Goal: Transaction & Acquisition: Purchase product/service

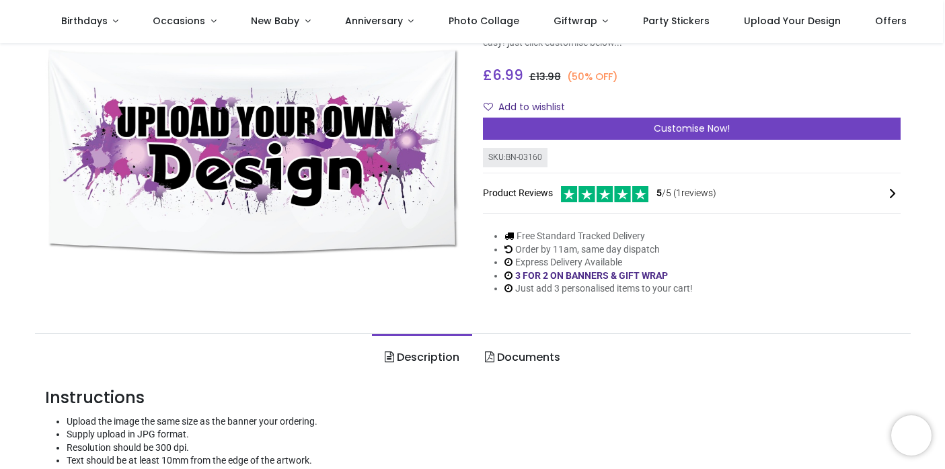
scroll to position [136, 0]
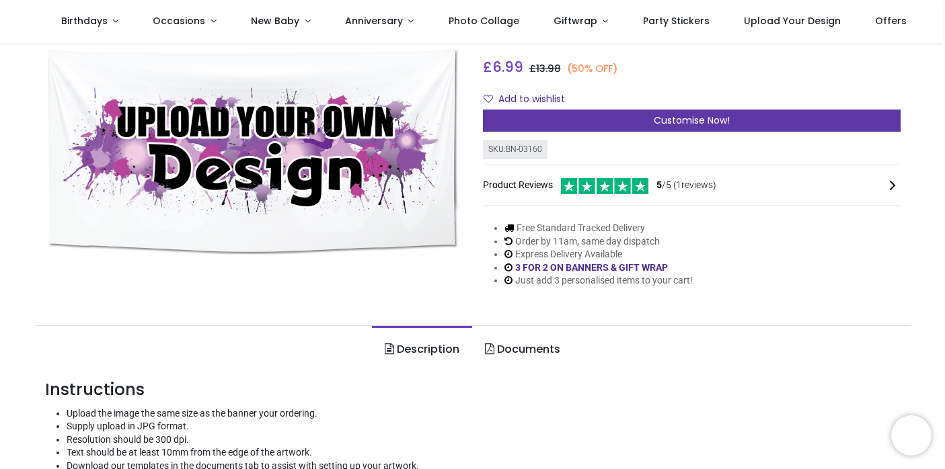
click at [580, 115] on div "Customise Now!" at bounding box center [692, 121] width 418 height 23
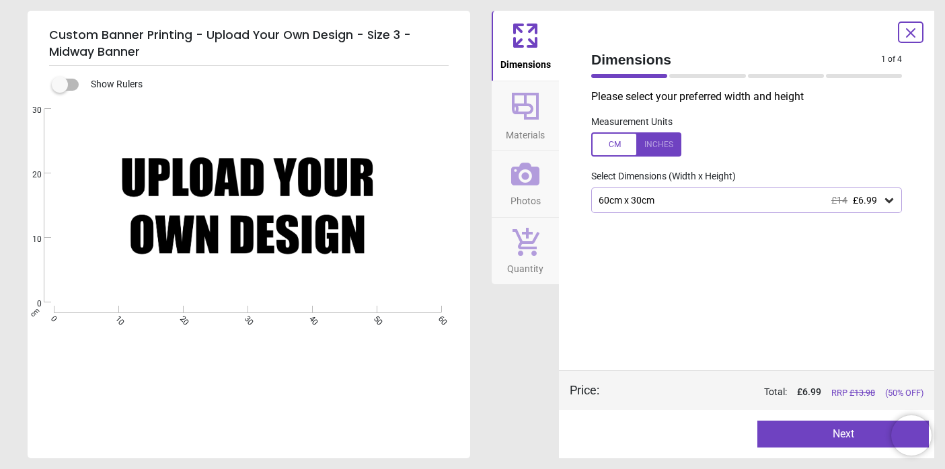
click at [644, 202] on div "60cm x 30cm £14 £6.99" at bounding box center [739, 200] width 285 height 11
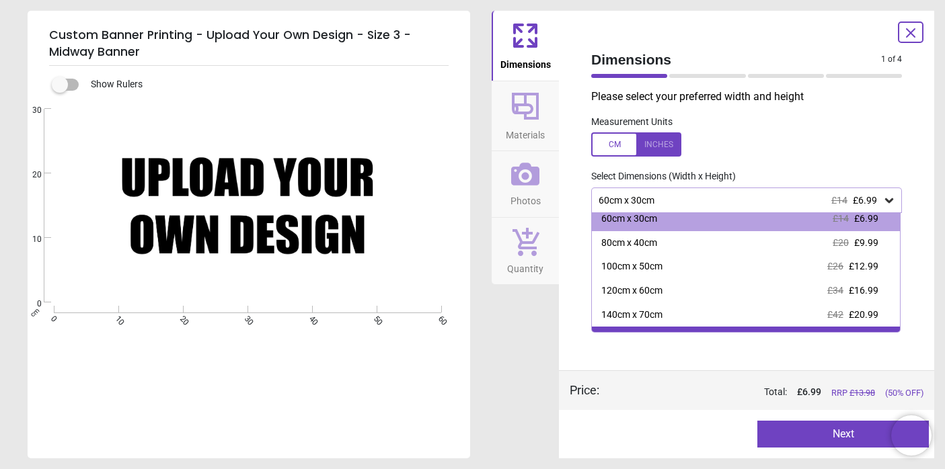
scroll to position [5, 0]
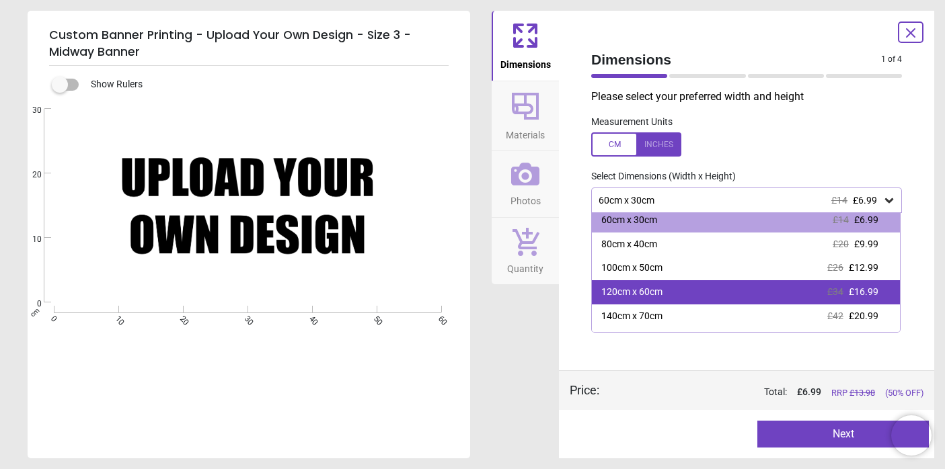
click at [665, 292] on div "120cm x 60cm £34 £16.99" at bounding box center [746, 292] width 308 height 24
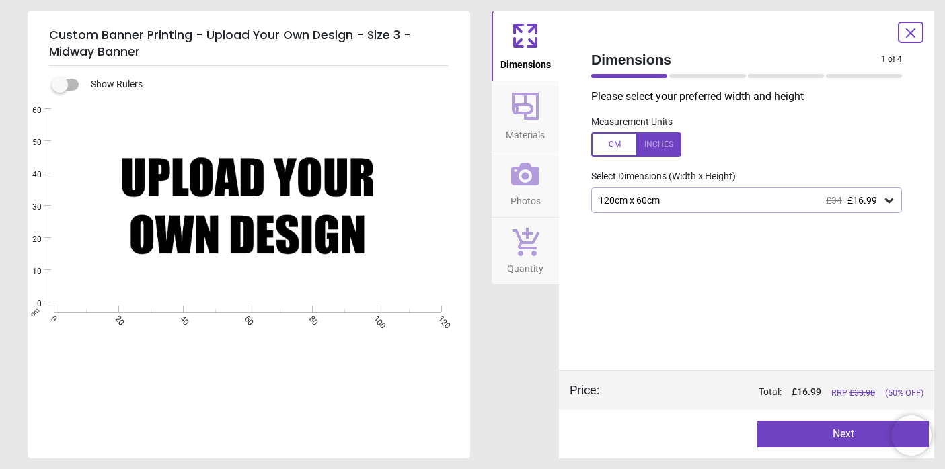
click at [531, 108] on icon at bounding box center [525, 106] width 27 height 27
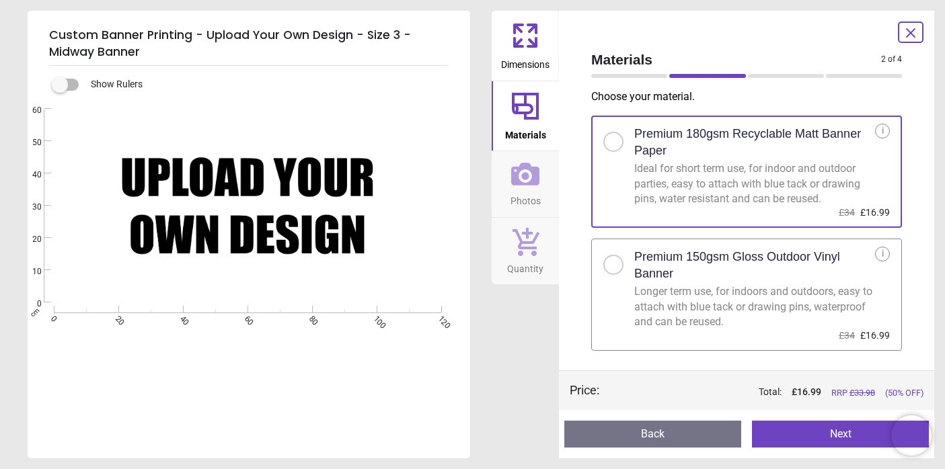
click at [652, 250] on h2 "Premium 150gsm Gloss Outdoor Vinyl Banner" at bounding box center [754, 266] width 241 height 34
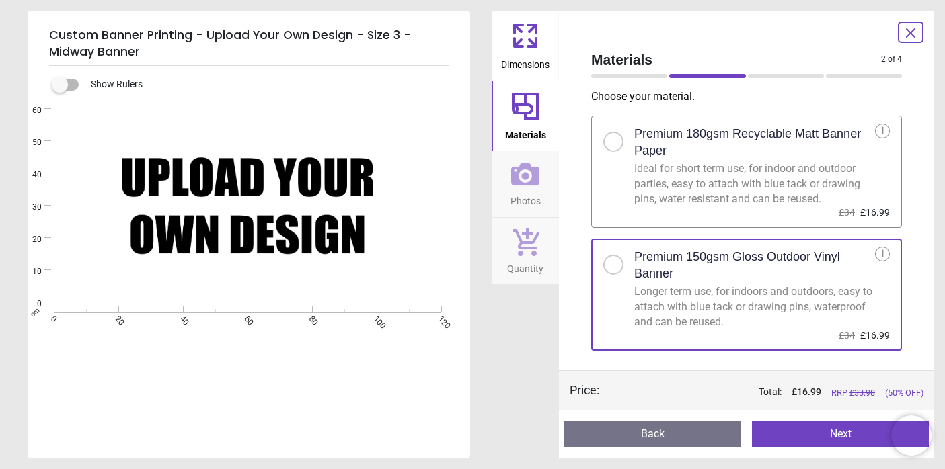
click at [551, 174] on button "Photos" at bounding box center [525, 184] width 67 height 66
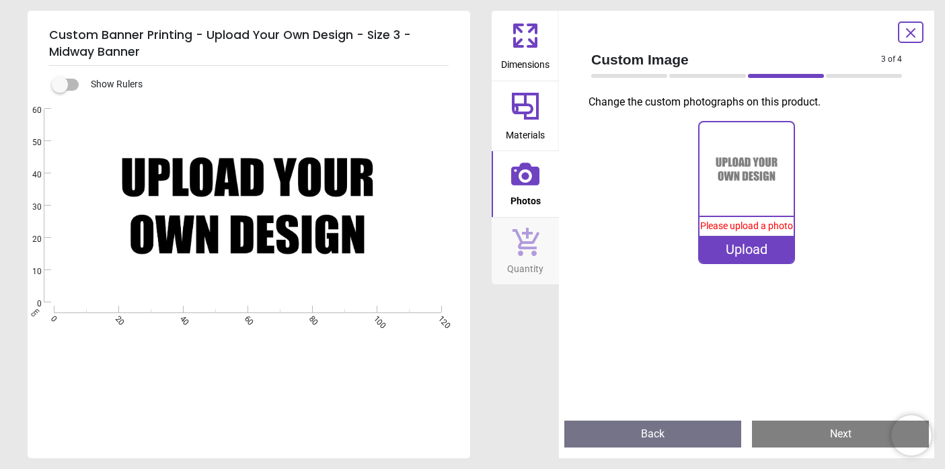
click at [530, 248] on icon at bounding box center [525, 242] width 27 height 28
click at [530, 261] on span "Quantity" at bounding box center [525, 266] width 36 height 20
click at [542, 135] on span "Materials" at bounding box center [525, 132] width 39 height 20
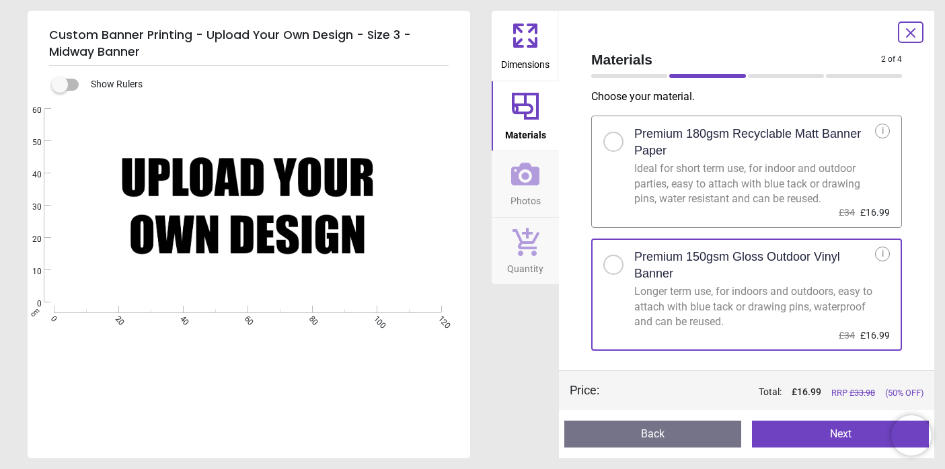
drag, startPoint x: 81, startPoint y: 132, endPoint x: 81, endPoint y: 310, distance: 177.5
click at [83, 303] on div "Created with Snap cm 0 20 40 60 80 100 120 0 10 20 30 40 50 60" at bounding box center [248, 206] width 440 height 194
click at [541, 193] on button "Photos" at bounding box center [525, 184] width 67 height 66
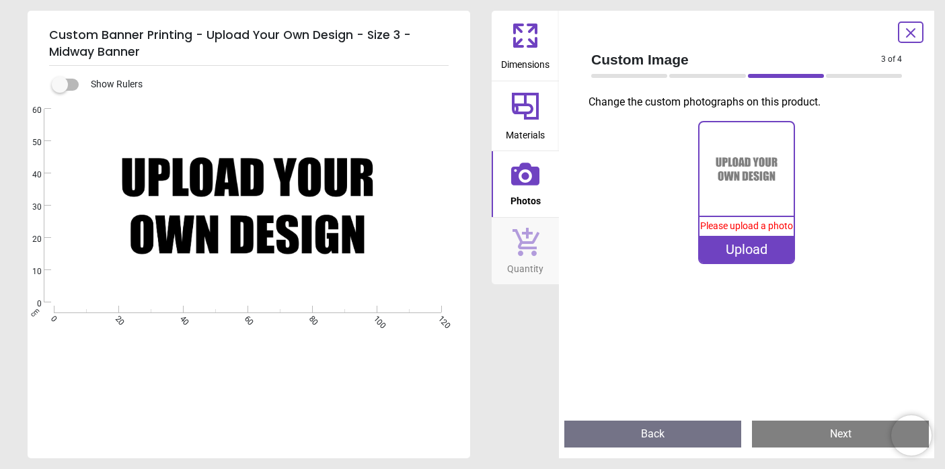
click at [912, 29] on icon at bounding box center [910, 33] width 16 height 16
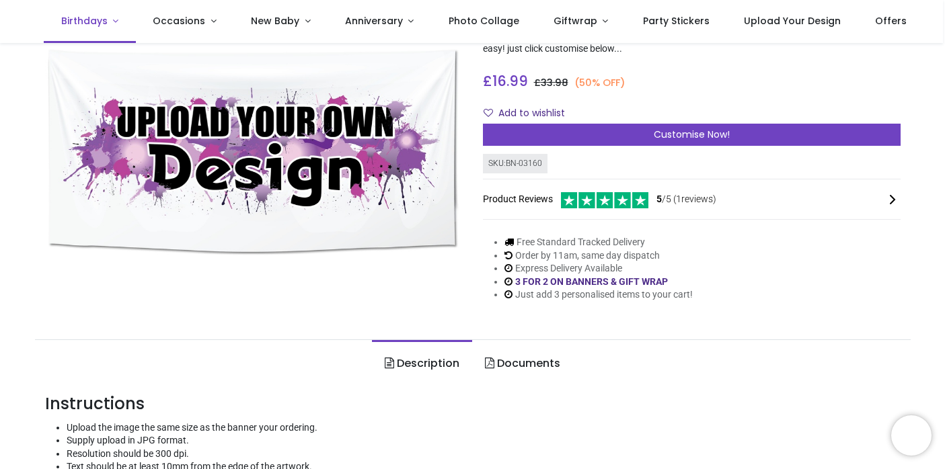
scroll to position [114, 0]
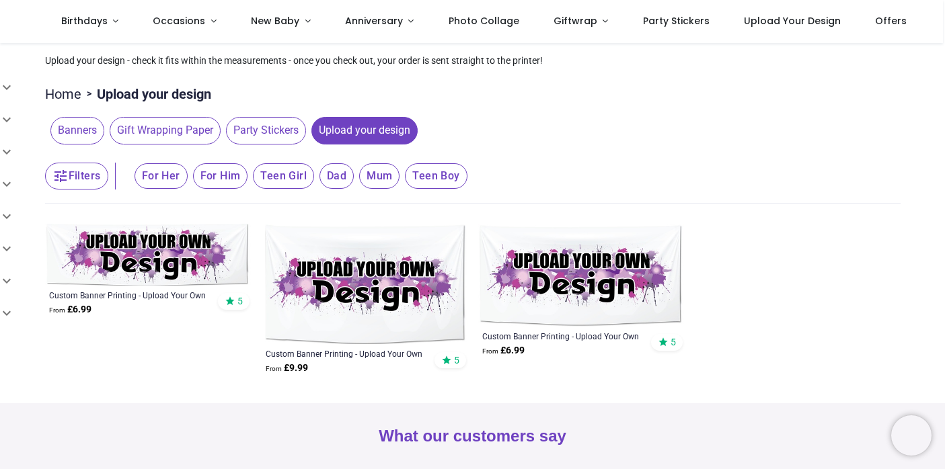
scroll to position [134, 0]
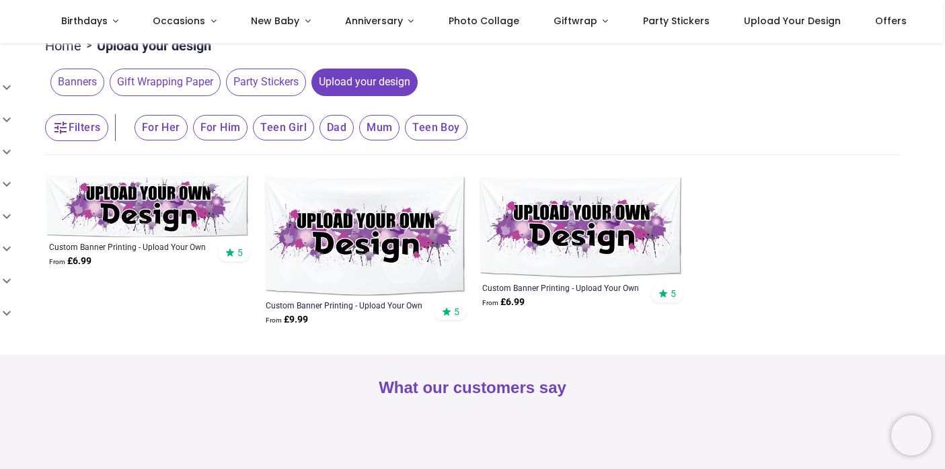
click at [330, 246] on img at bounding box center [365, 235] width 206 height 121
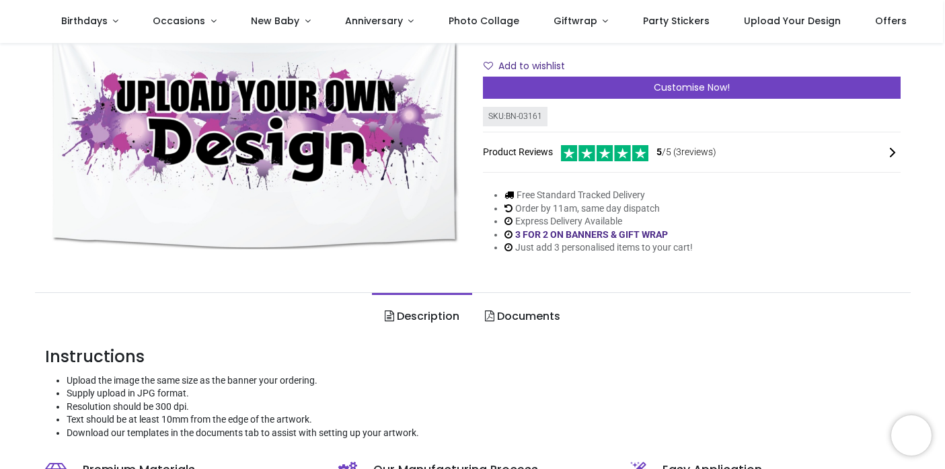
scroll to position [165, 0]
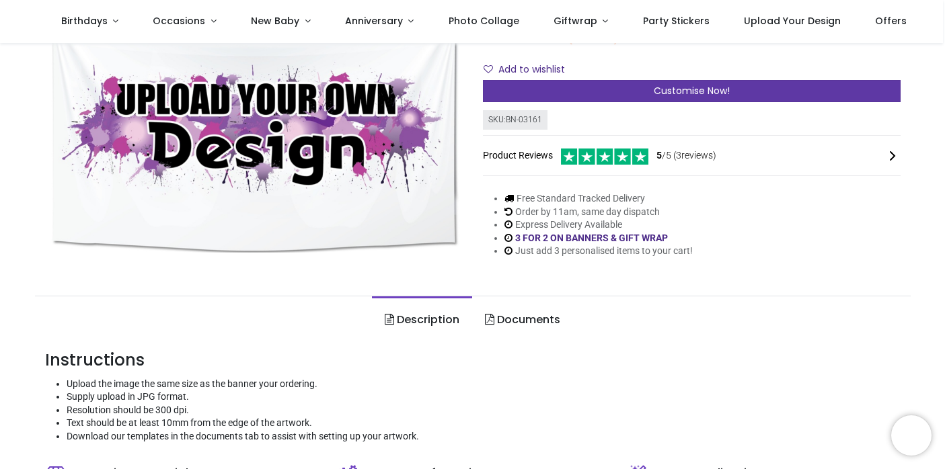
click at [610, 95] on div "Customise Now!" at bounding box center [692, 91] width 418 height 23
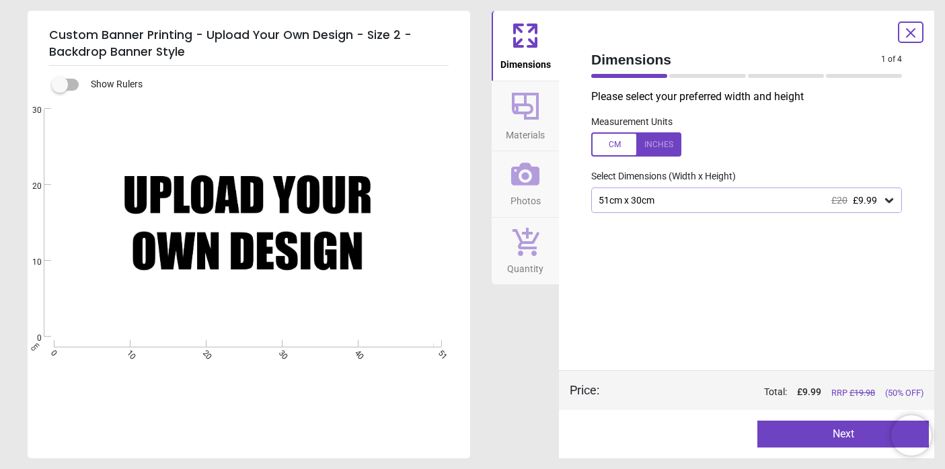
click at [691, 206] on div "51cm x 30cm £20 £9.99" at bounding box center [739, 200] width 285 height 11
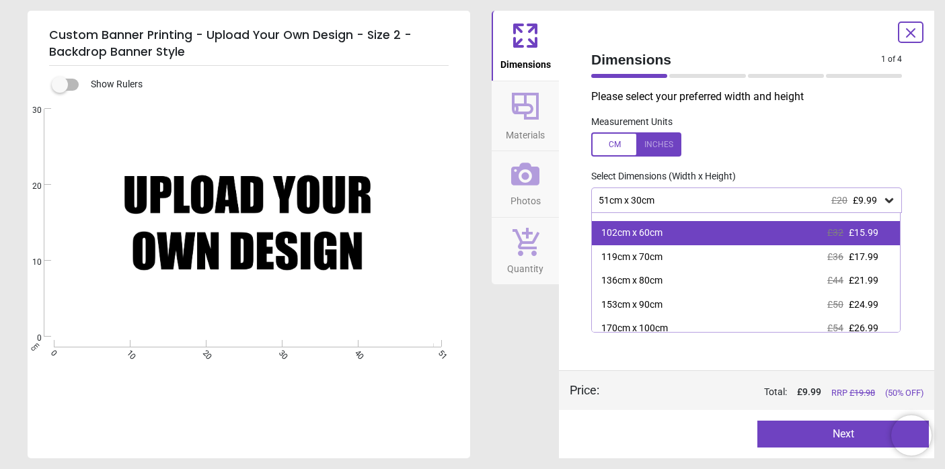
scroll to position [73, 0]
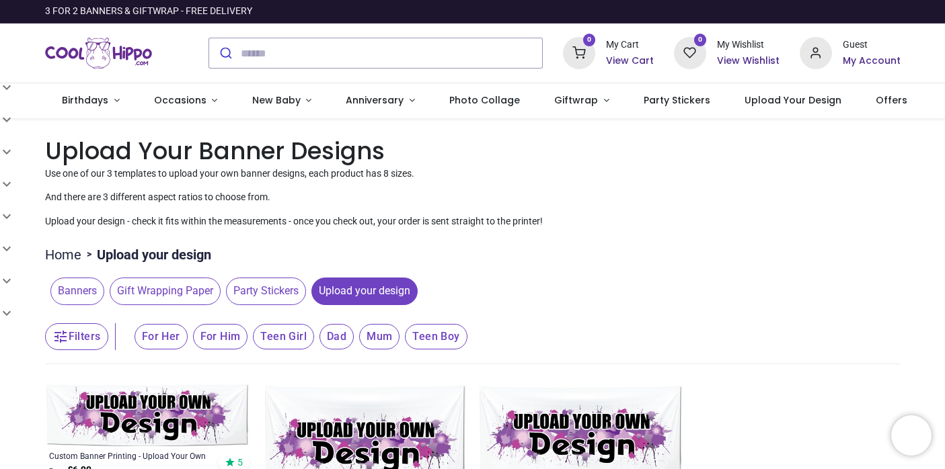
click at [505, 402] on img at bounding box center [581, 436] width 206 height 103
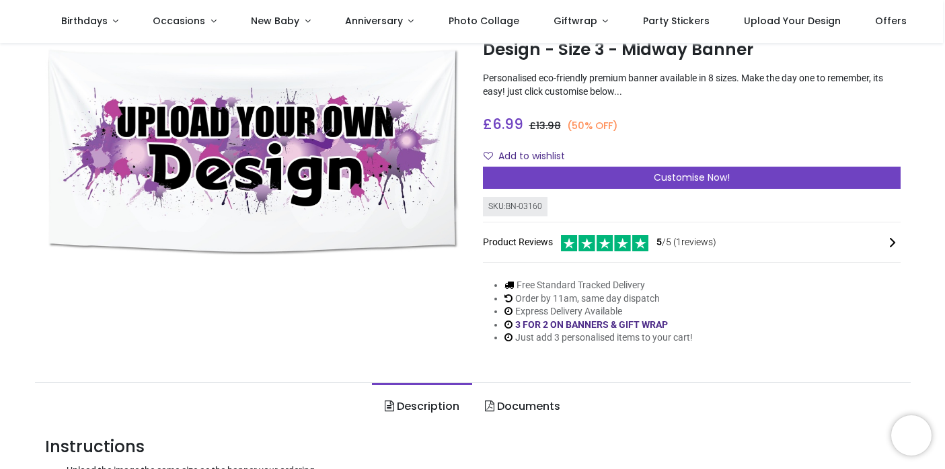
scroll to position [24, 0]
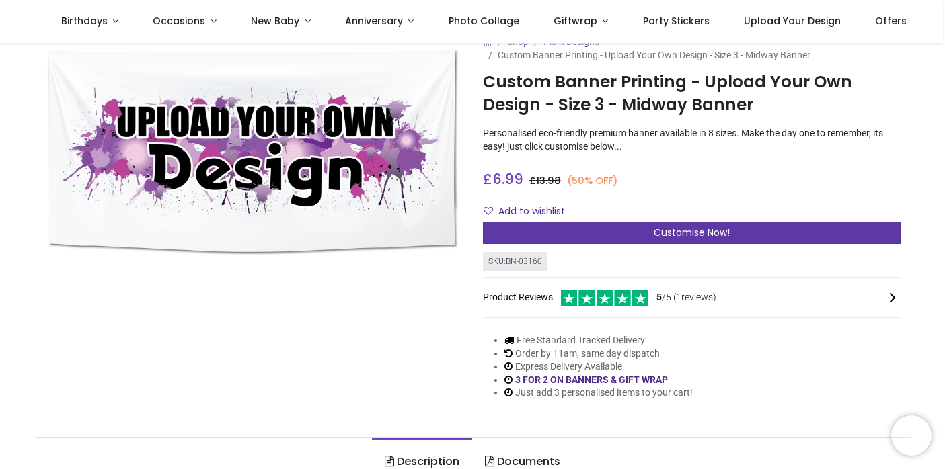
click at [662, 235] on span "Customise Now!" at bounding box center [692, 232] width 76 height 13
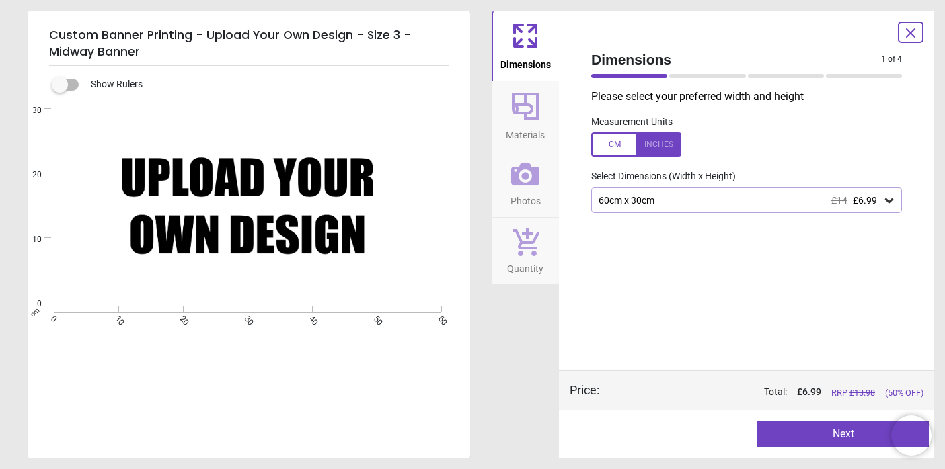
click at [676, 205] on div "60cm x 30cm £14 £6.99" at bounding box center [739, 200] width 285 height 11
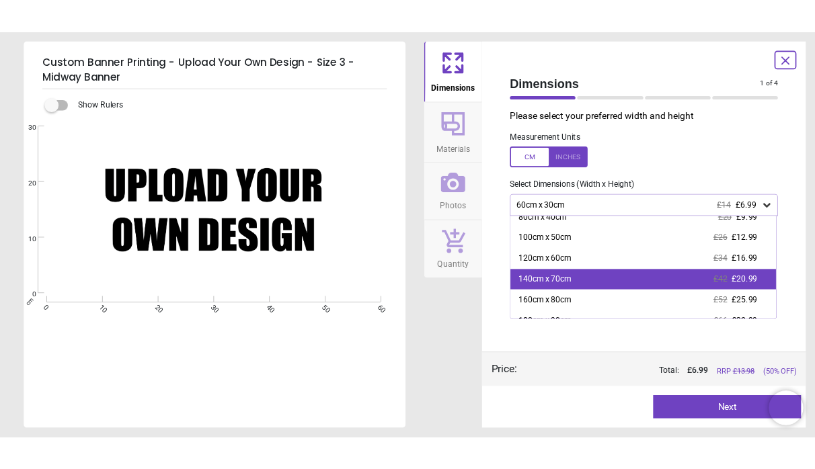
scroll to position [34, 0]
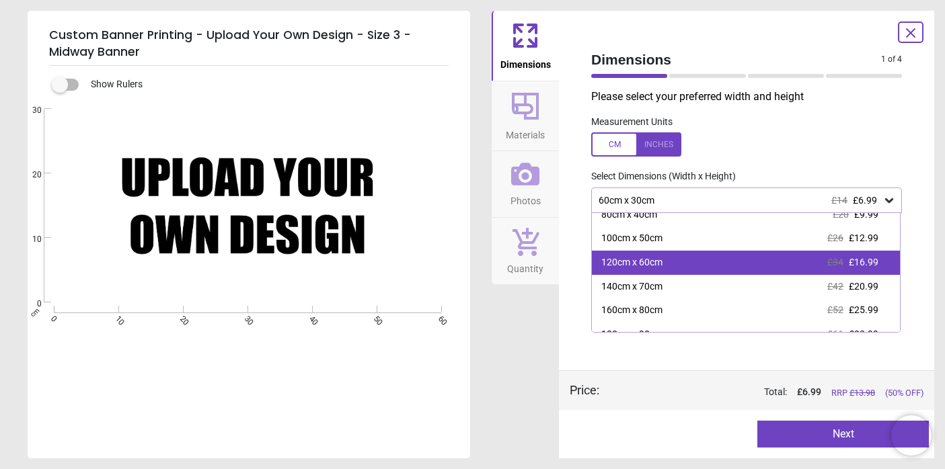
click at [734, 257] on div "120cm x 60cm £34 £16.99" at bounding box center [746, 263] width 308 height 24
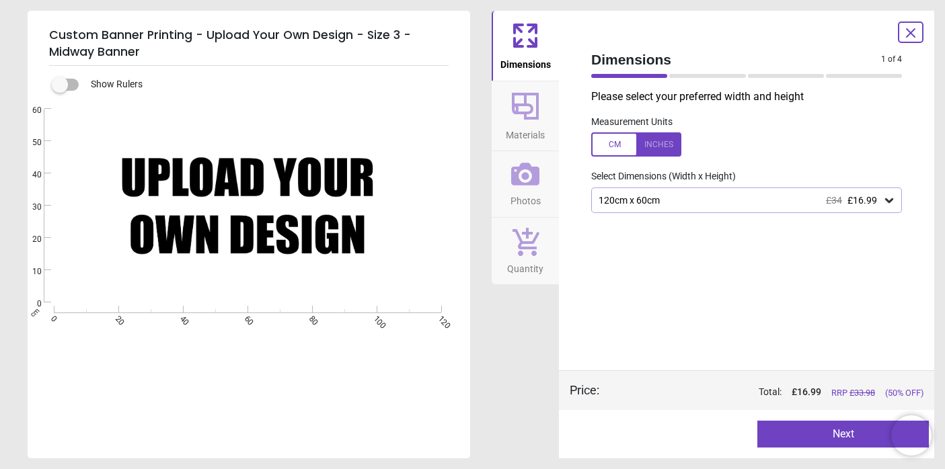
click at [729, 254] on div "Please select your preferred width and height Measurement Units Select Dimensio…" at bounding box center [746, 229] width 332 height 281
click at [813, 424] on button "Next" at bounding box center [842, 434] width 171 height 27
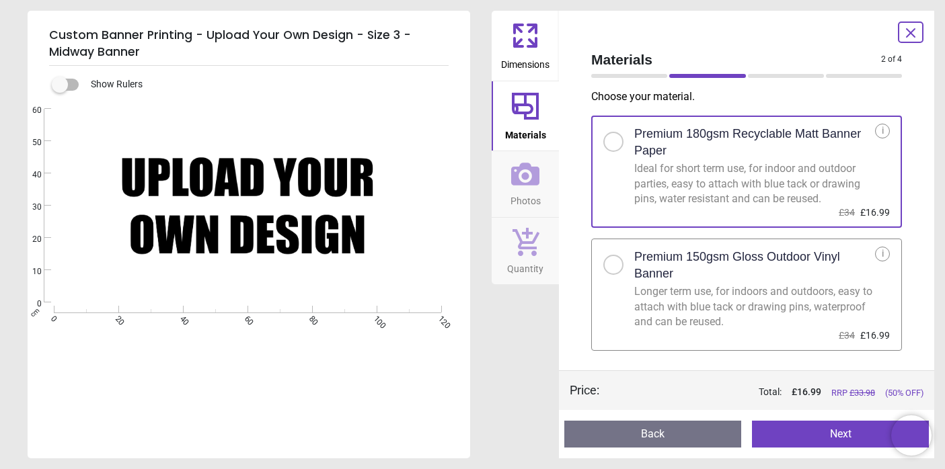
click at [806, 323] on div "Longer term use, for indoors and outdoors, easy to attach with blue tack or dra…" at bounding box center [754, 306] width 241 height 45
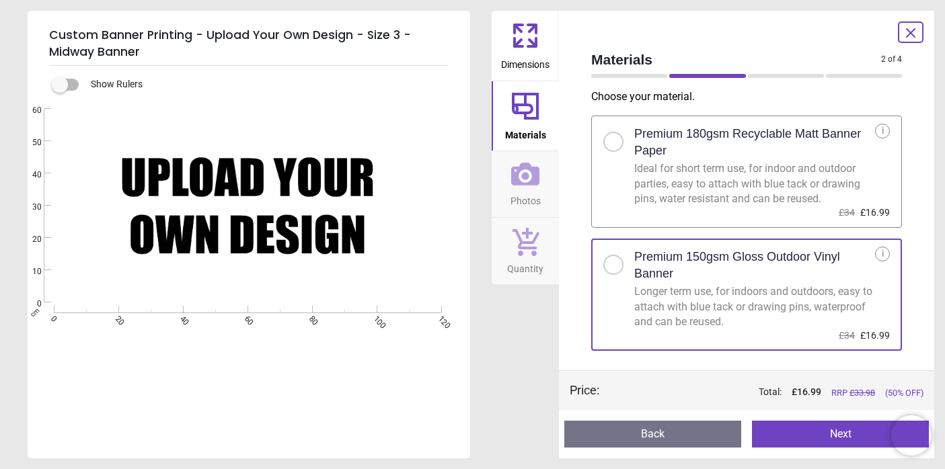
click at [806, 452] on div "Preview Back Next Next" at bounding box center [746, 434] width 375 height 48
click at [810, 430] on button "Next" at bounding box center [840, 434] width 177 height 27
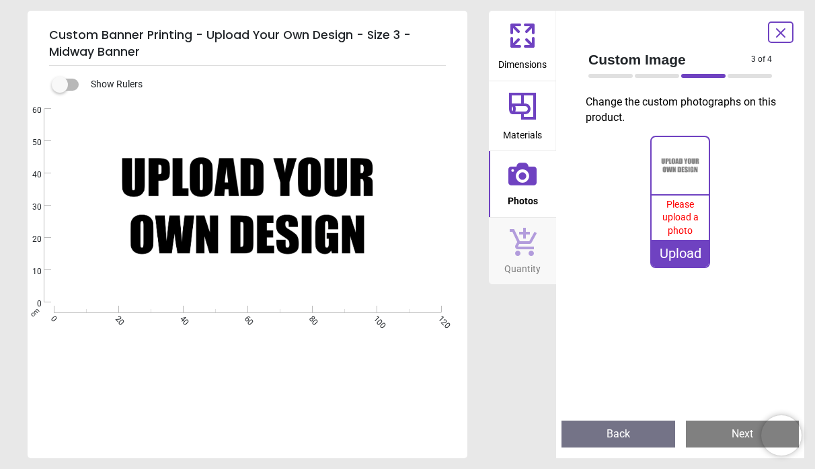
click at [685, 249] on div "Upload" at bounding box center [680, 253] width 56 height 27
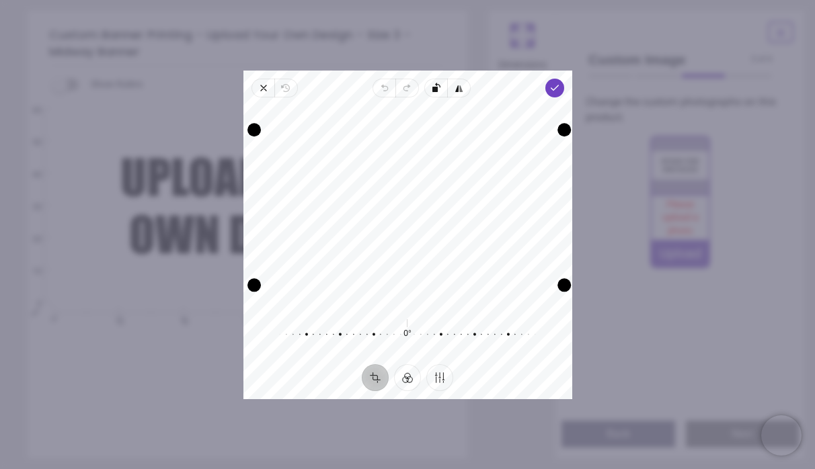
drag, startPoint x: 562, startPoint y: 284, endPoint x: 580, endPoint y: 274, distance: 20.5
click at [580, 274] on div "× Trustpilot Product Reviews 5 /5 ( 1 reviews) Julie Pritlove Really clear and …" at bounding box center [595, 281] width 355 height 97
click at [268, 84] on span "Close" at bounding box center [262, 88] width 23 height 19
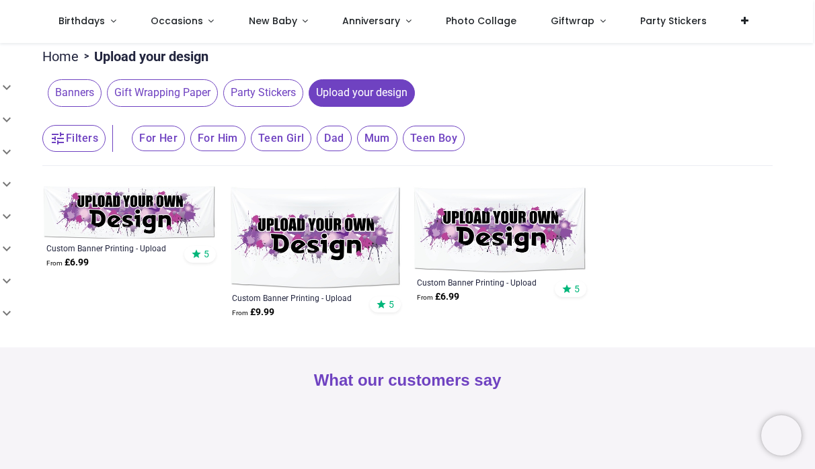
scroll to position [126, 0]
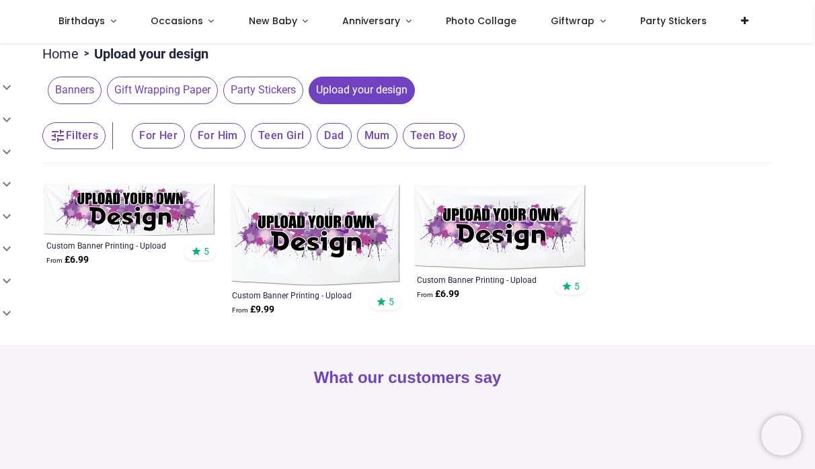
click at [196, 190] on img at bounding box center [129, 210] width 175 height 52
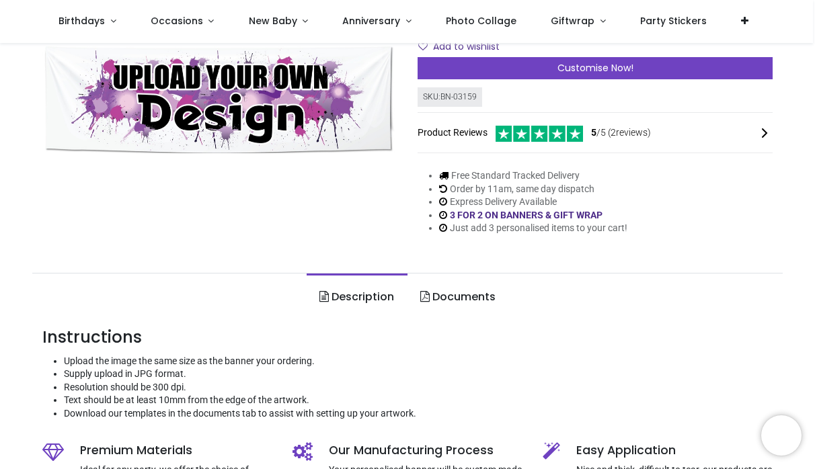
scroll to position [192, 0]
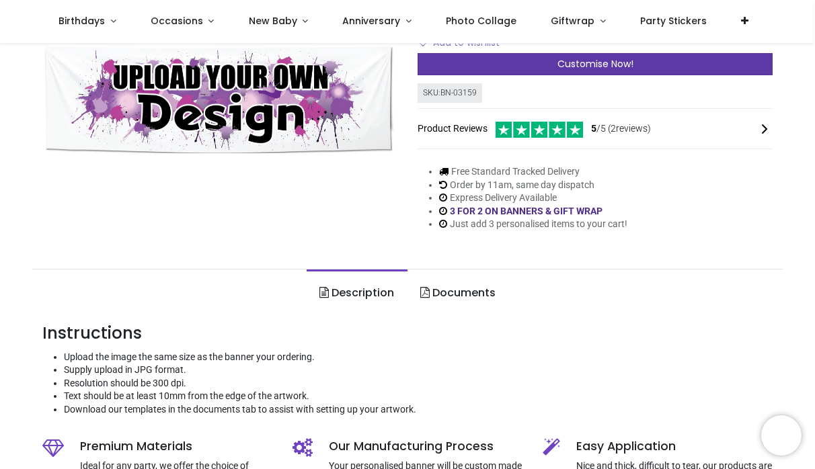
click at [485, 76] on div "Customise Now!" at bounding box center [595, 64] width 355 height 23
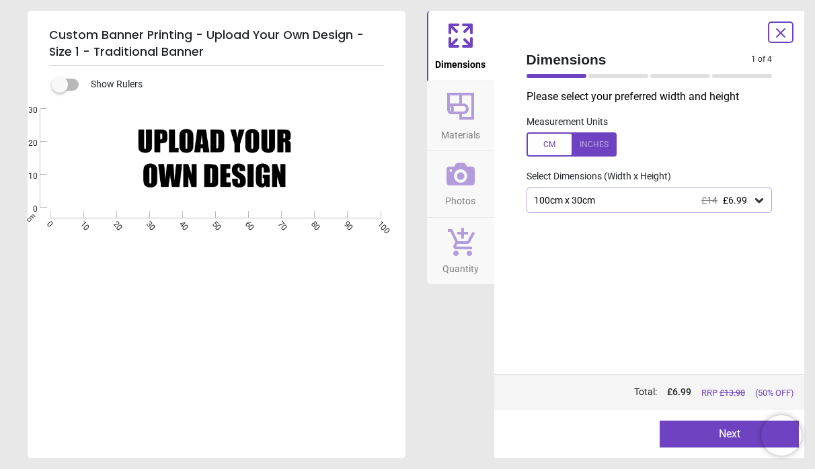
click at [595, 208] on div "100cm x 30cm £14 £6.99" at bounding box center [649, 201] width 246 height 26
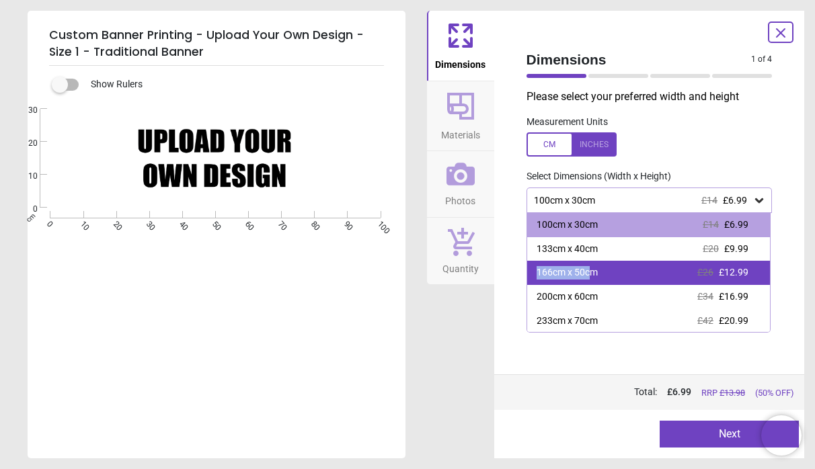
click at [595, 270] on div "166cm x 50cm" at bounding box center [567, 272] width 61 height 13
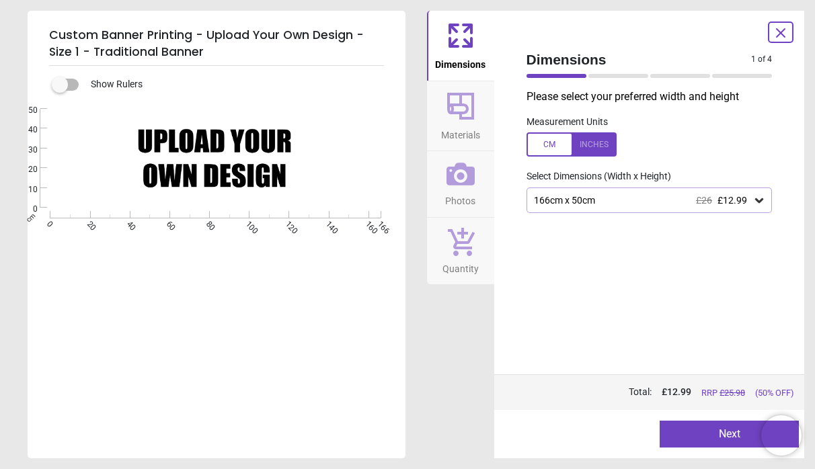
click at [695, 437] on button "Next" at bounding box center [729, 434] width 139 height 27
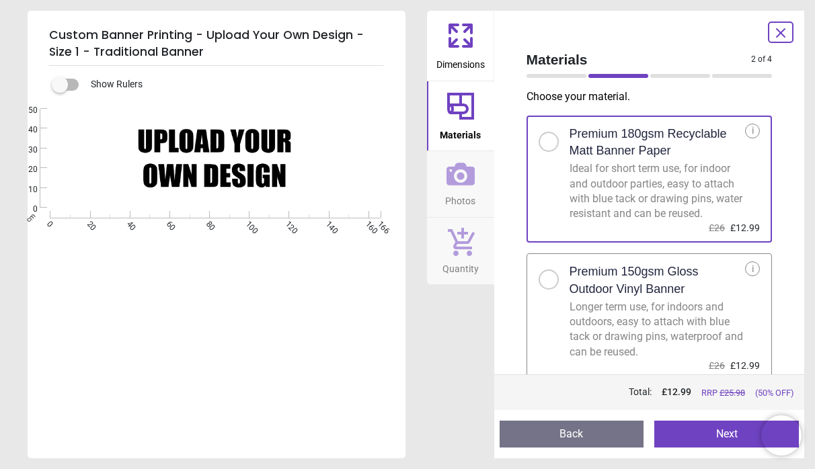
click at [677, 346] on div "Longer term use, for indoors and outdoors, easy to attach with blue tack or dra…" at bounding box center [658, 330] width 176 height 61
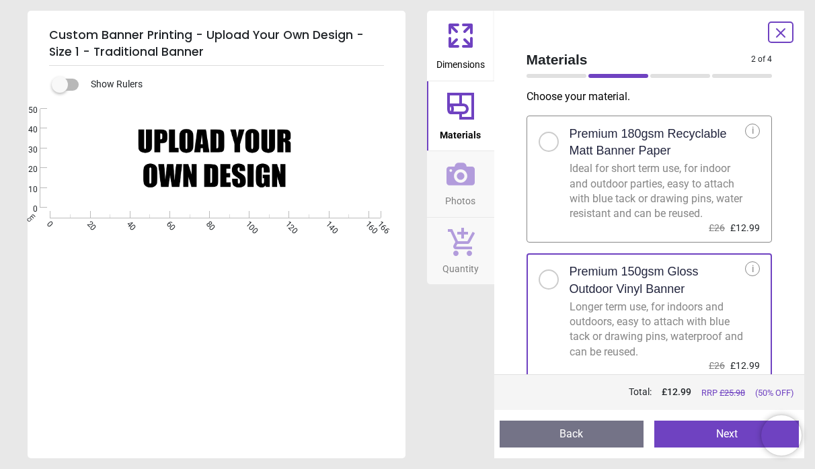
click at [684, 432] on button "Next" at bounding box center [726, 434] width 145 height 27
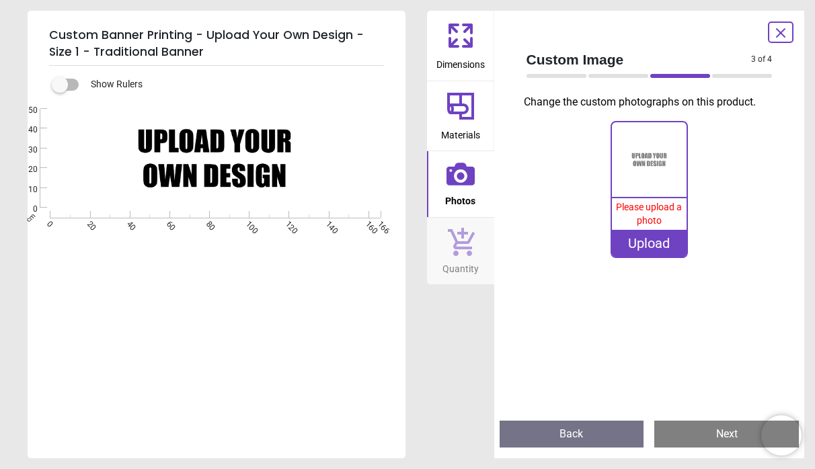
click at [682, 239] on div "Upload" at bounding box center [649, 243] width 75 height 27
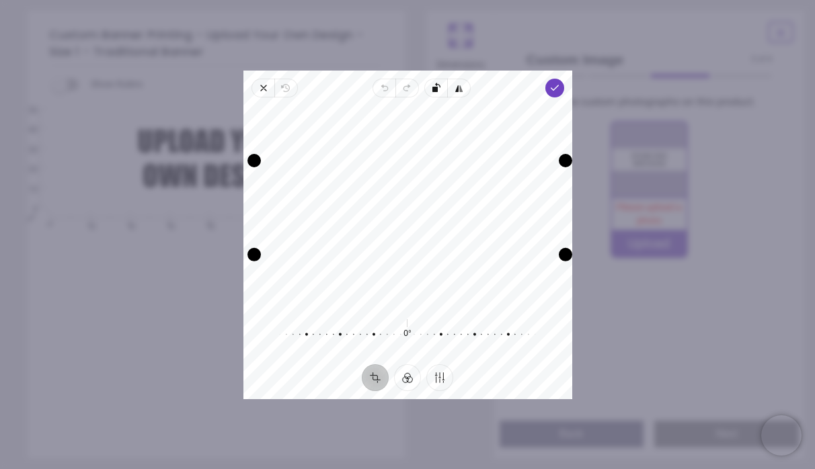
drag, startPoint x: 561, startPoint y: 251, endPoint x: 574, endPoint y: 278, distance: 29.2
click at [574, 161] on div "× Trustpilot Product Reviews 5 /5 ( 2 reviews) Charlotte Good Very good quality…" at bounding box center [595, 113] width 355 height 97
drag, startPoint x: 497, startPoint y: 197, endPoint x: 510, endPoint y: 189, distance: 15.1
click at [510, 189] on div "Recenter" at bounding box center [407, 206] width 307 height 197
drag, startPoint x: 497, startPoint y: 188, endPoint x: 498, endPoint y: 194, distance: 6.9
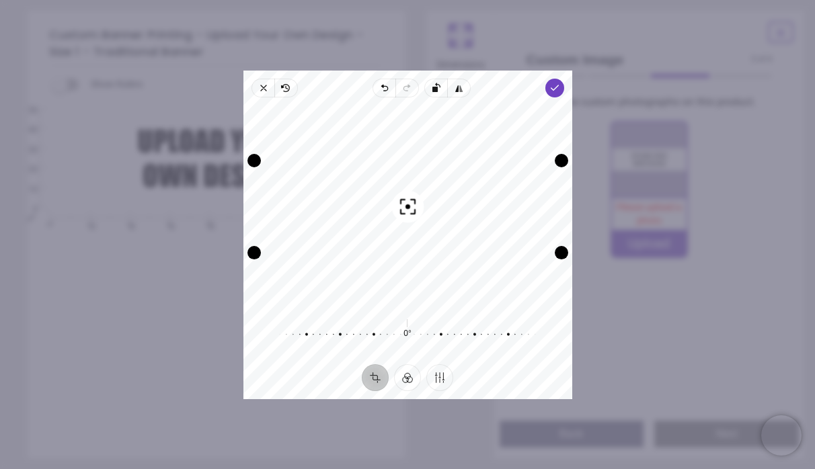
click at [498, 194] on div "Recenter" at bounding box center [407, 206] width 307 height 197
click at [492, 184] on div "Recenter" at bounding box center [407, 206] width 307 height 197
click at [557, 87] on icon "button" at bounding box center [554, 88] width 11 height 11
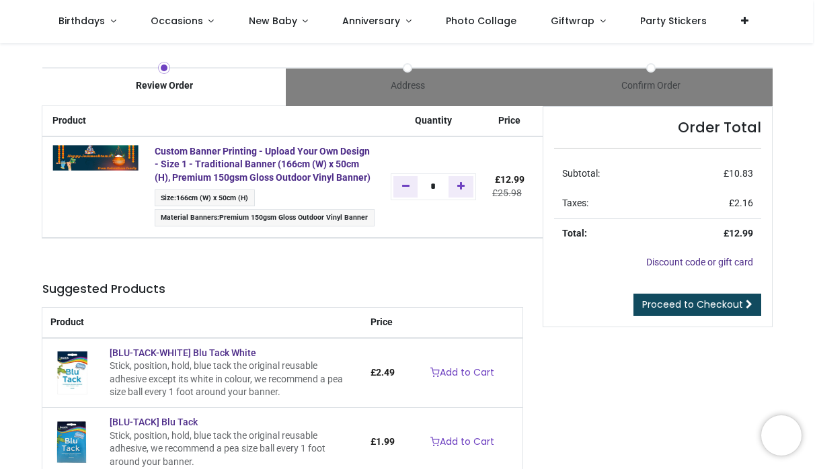
scroll to position [6, 0]
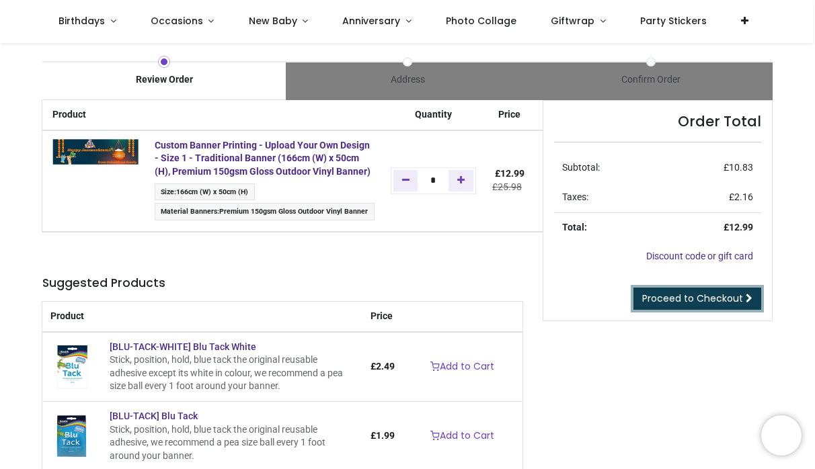
click at [667, 289] on link "Proceed to Checkout" at bounding box center [697, 299] width 128 height 23
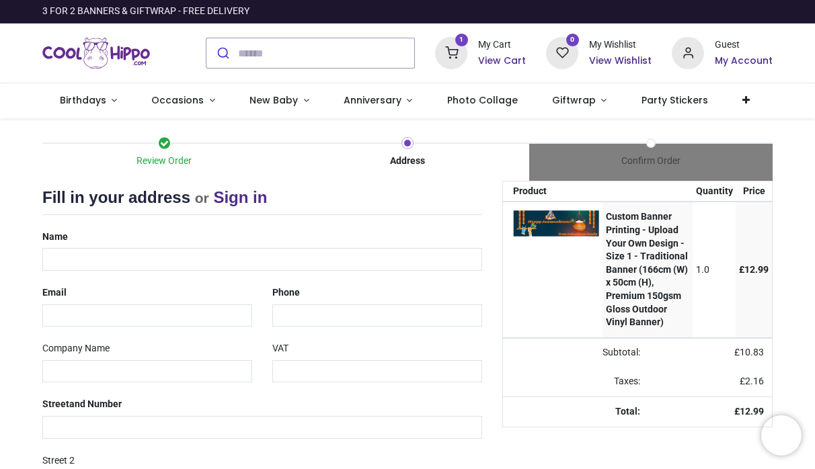
select select "***"
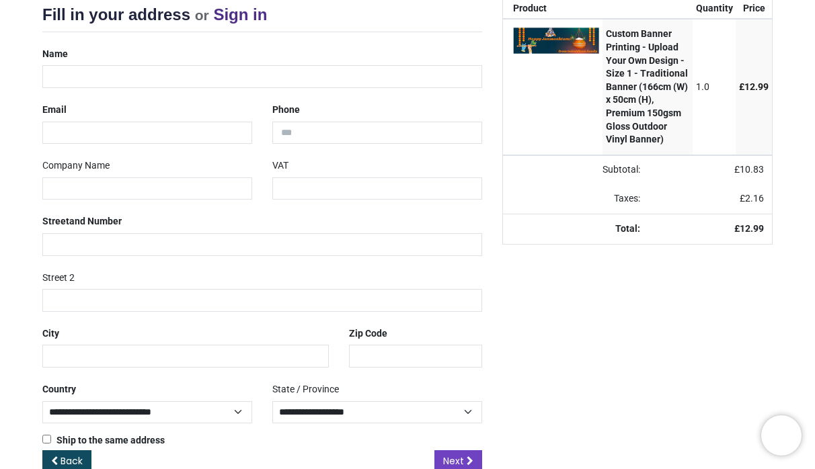
scroll to position [213, 0]
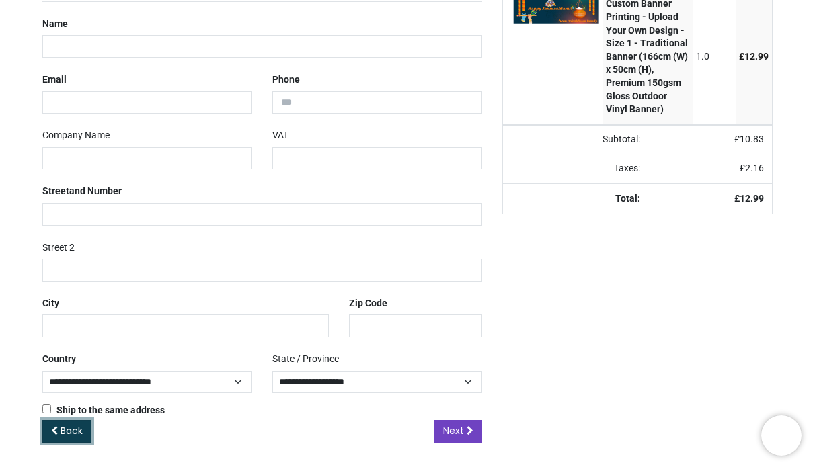
click at [77, 421] on link "Back" at bounding box center [66, 431] width 49 height 23
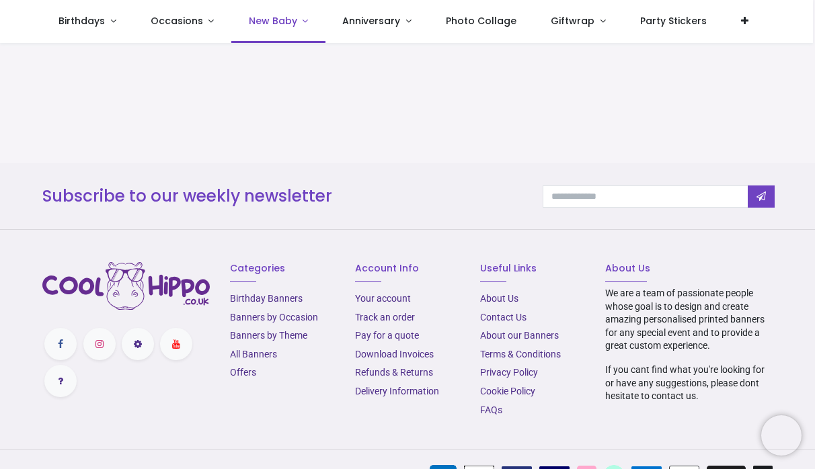
scroll to position [615, 0]
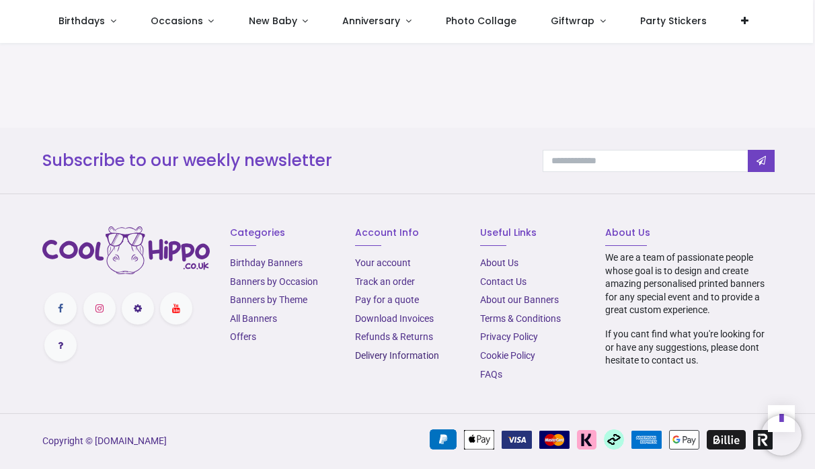
click at [407, 358] on link "Delivery Information" at bounding box center [397, 355] width 84 height 11
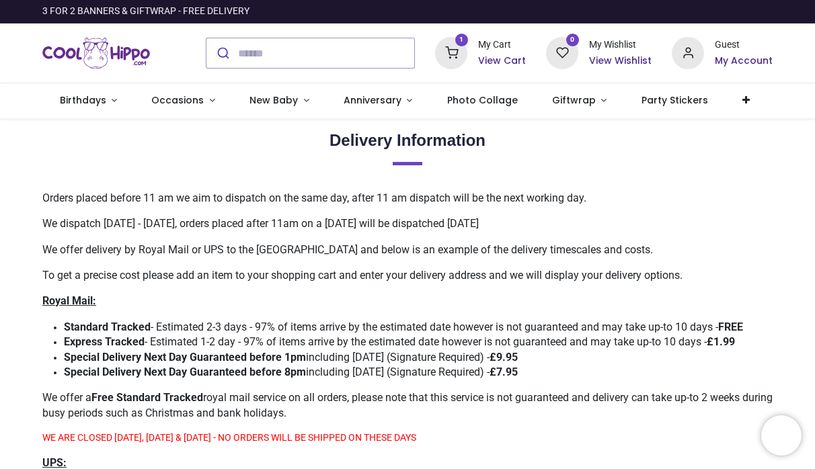
click at [453, 58] on icon at bounding box center [451, 53] width 32 height 32
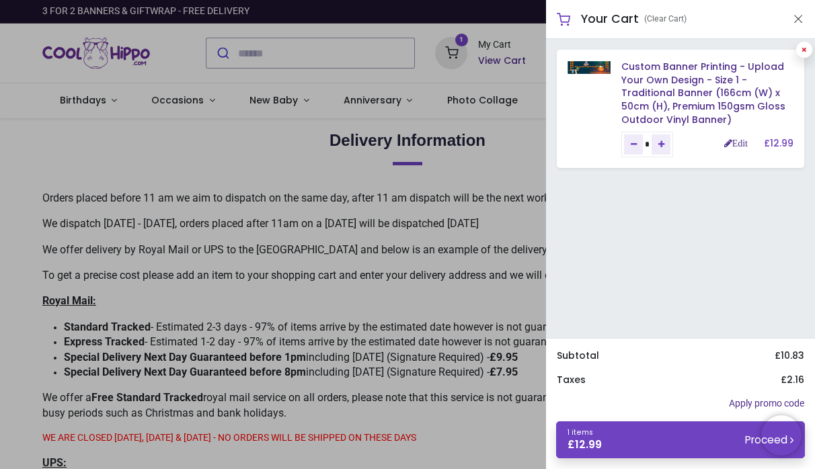
click at [802, 49] on icon at bounding box center [804, 49] width 5 height 7
type input "*"
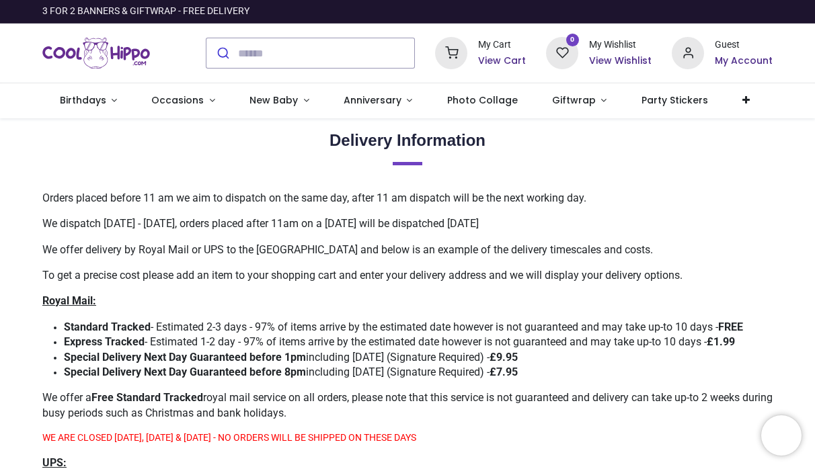
click at [283, 85] on div at bounding box center [407, 234] width 815 height 469
click at [725, 108] on link at bounding box center [746, 100] width 42 height 35
click at [714, 130] on span "Upload Your Design" at bounding box center [710, 133] width 81 height 11
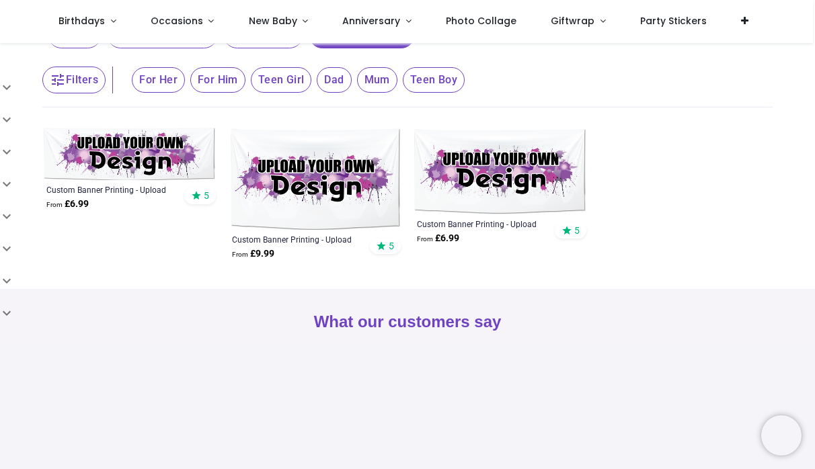
scroll to position [185, 0]
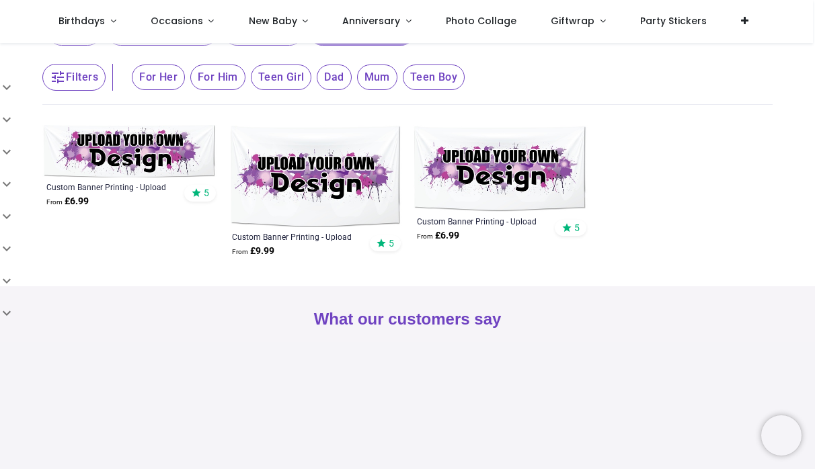
click at [155, 140] on img at bounding box center [129, 151] width 175 height 52
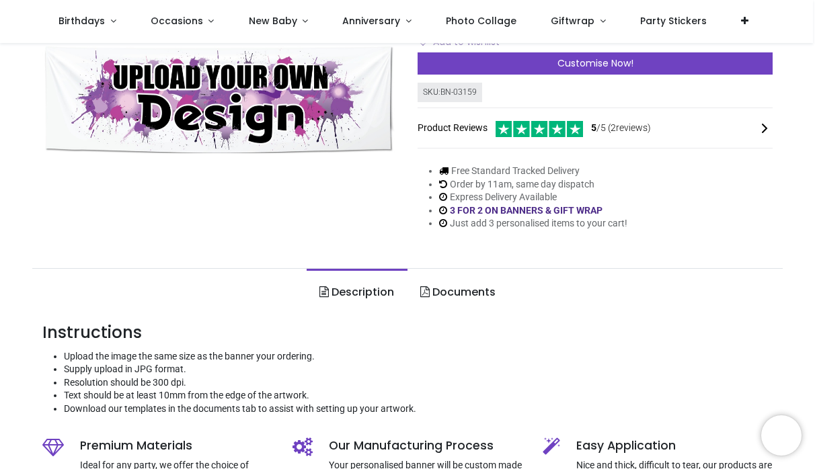
scroll to position [196, 0]
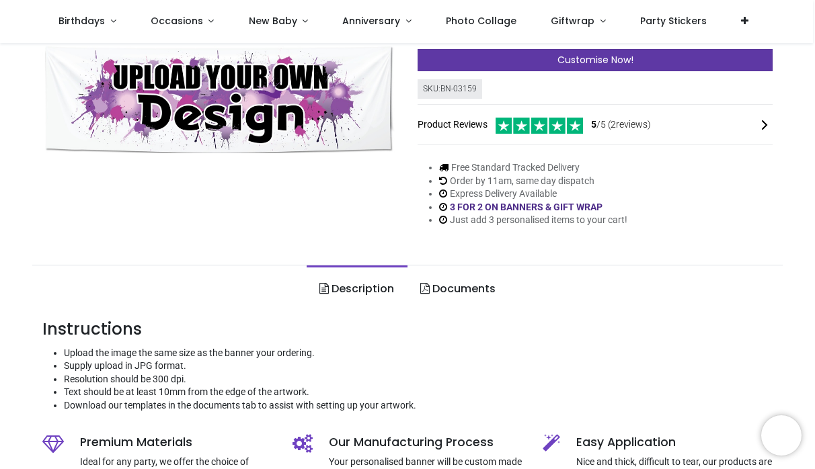
click at [576, 67] on span "Customise Now!" at bounding box center [595, 59] width 76 height 13
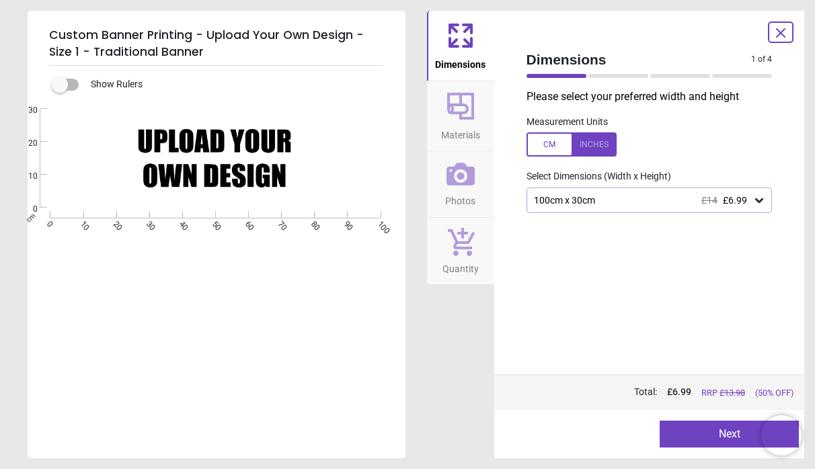
click at [625, 203] on div "100cm x 30cm £14 £6.99" at bounding box center [643, 200] width 221 height 11
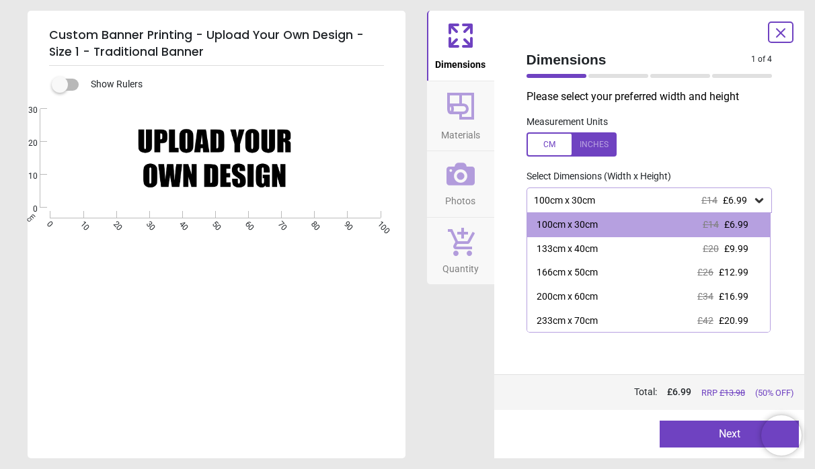
click at [565, 155] on div at bounding box center [571, 144] width 90 height 24
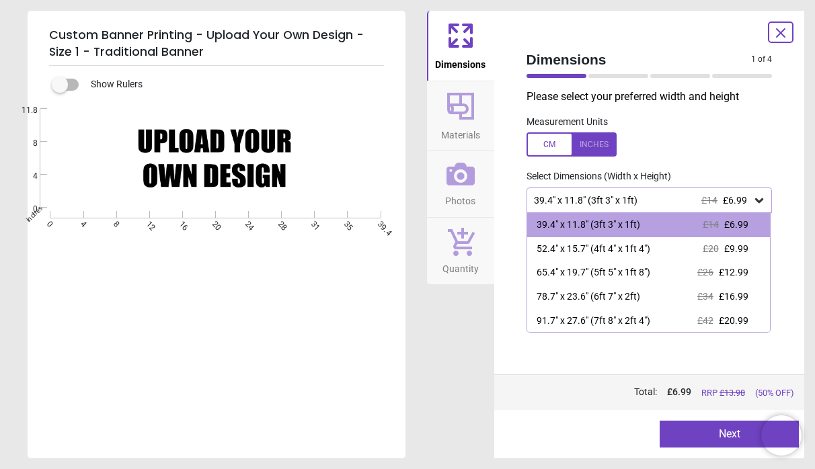
click at [565, 147] on div at bounding box center [571, 144] width 90 height 24
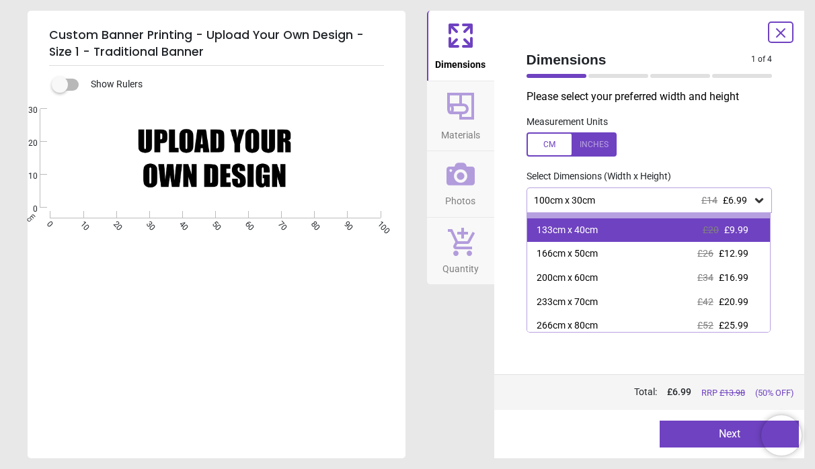
scroll to position [17, 0]
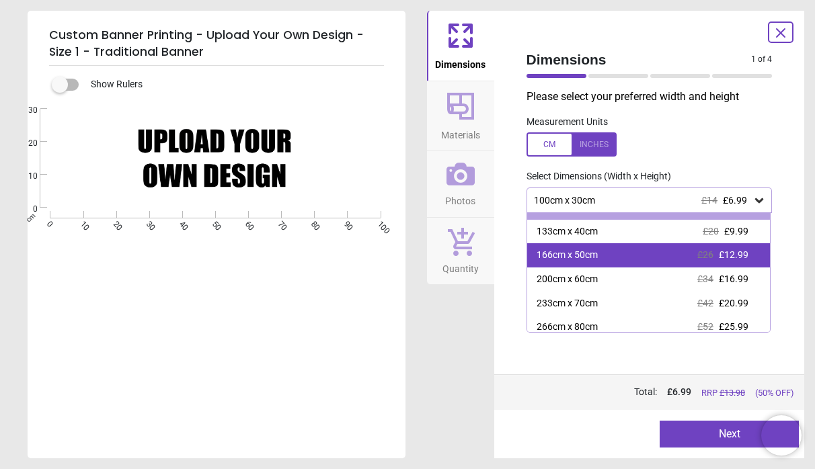
click at [590, 260] on div "166cm x 50cm" at bounding box center [567, 255] width 61 height 13
